Goal: Task Accomplishment & Management: Use online tool/utility

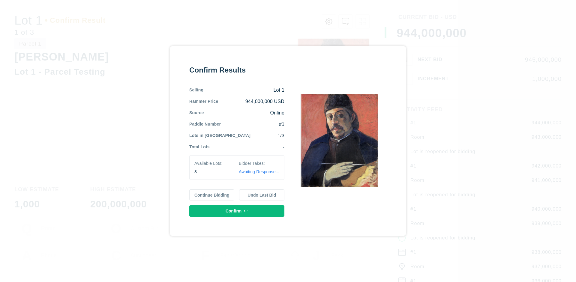
click at [212, 195] on button "Continue Bidding" at bounding box center [211, 195] width 45 height 11
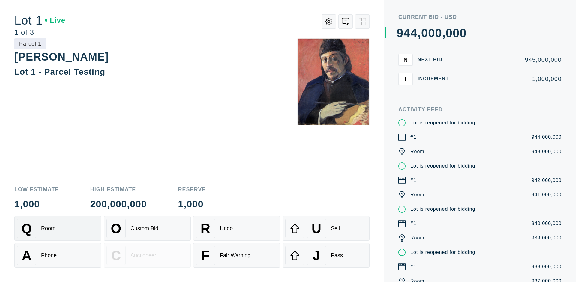
click at [58, 229] on div "Q Room" at bounding box center [58, 228] width 82 height 19
